Goal: Task Accomplishment & Management: Manage account settings

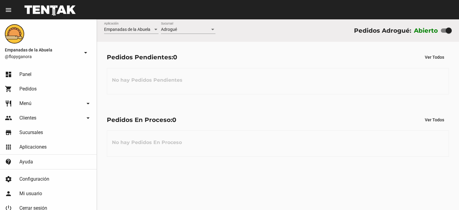
click at [172, 34] on div "Adrogué Sucursal" at bounding box center [188, 28] width 54 height 12
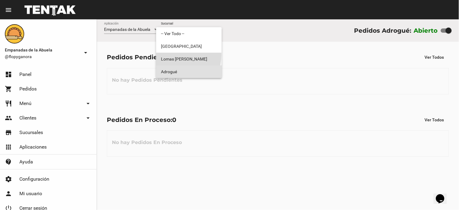
drag, startPoint x: 0, startPoint y: 0, endPoint x: 184, endPoint y: 46, distance: 189.5
click at [176, 55] on span "Lomas [PERSON_NAME]" at bounding box center [189, 59] width 56 height 13
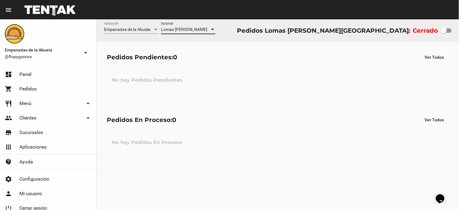
click at [188, 38] on div "Lomas [PERSON_NAME] Sucursal" at bounding box center [188, 30] width 54 height 17
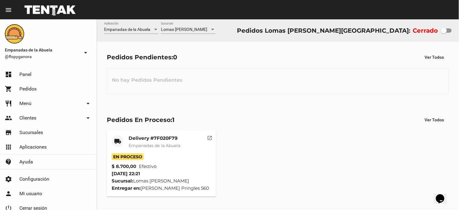
click at [188, 26] on div "Lomas [PERSON_NAME] Sucursal" at bounding box center [188, 28] width 54 height 12
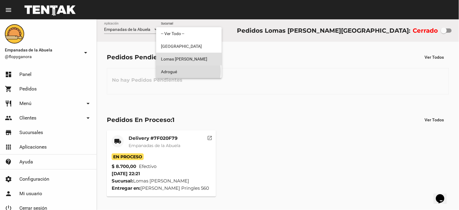
click at [187, 71] on span "Adrogué" at bounding box center [189, 71] width 56 height 13
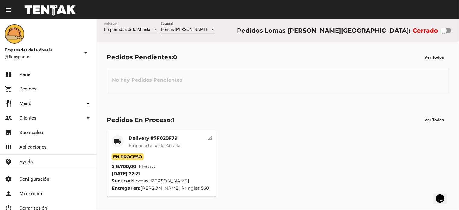
checkbox input "true"
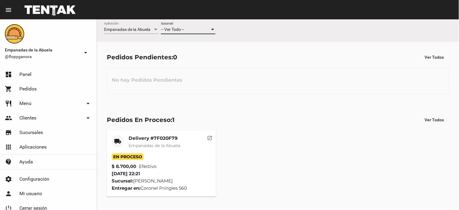
click at [186, 30] on div "-- Ver Todo --" at bounding box center [185, 29] width 49 height 5
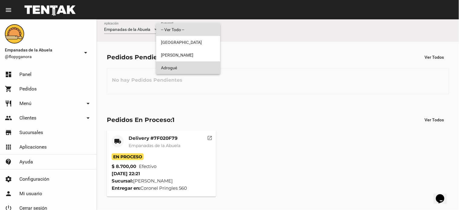
click at [182, 68] on span "Adrogué" at bounding box center [188, 67] width 54 height 13
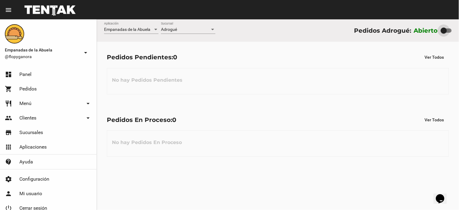
drag, startPoint x: 450, startPoint y: 30, endPoint x: 293, endPoint y: 72, distance: 161.8
click at [413, 36] on div "Empanadas de la Abuela Aplicación Adrogué Sucursal Pedidos Adrogué: Abierto" at bounding box center [278, 30] width 362 height 22
checkbox input "false"
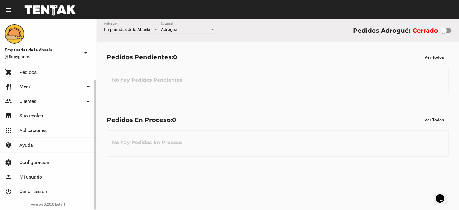
click at [48, 185] on link "power_settings_new Cerrar sesión" at bounding box center [48, 191] width 97 height 15
